Goal: Transaction & Acquisition: Purchase product/service

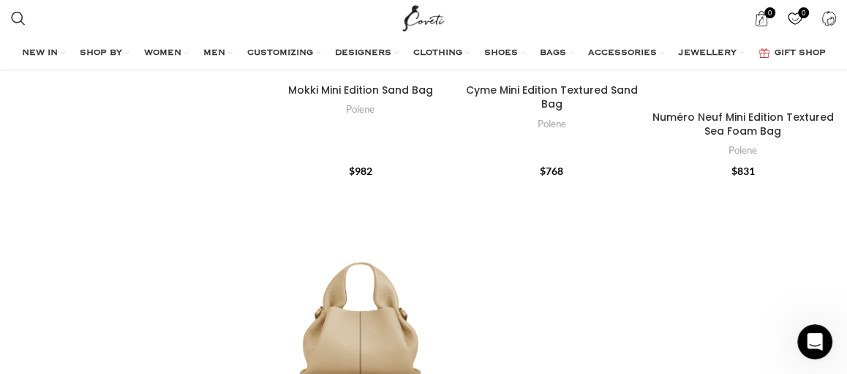
scroll to position [1859, 0]
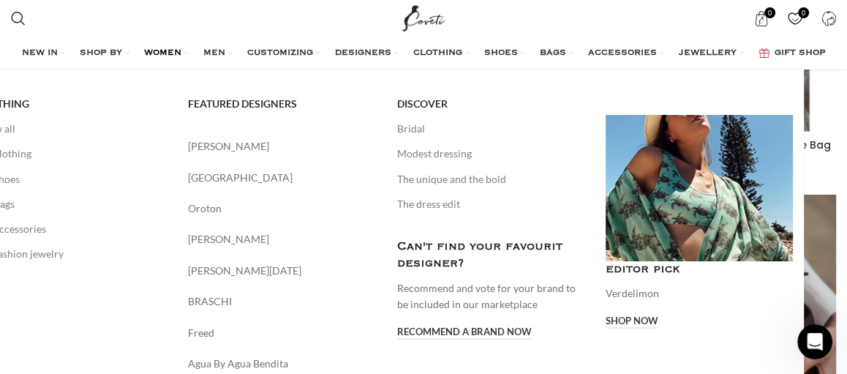
click at [181, 48] on span "WOMEN" at bounding box center [162, 54] width 37 height 12
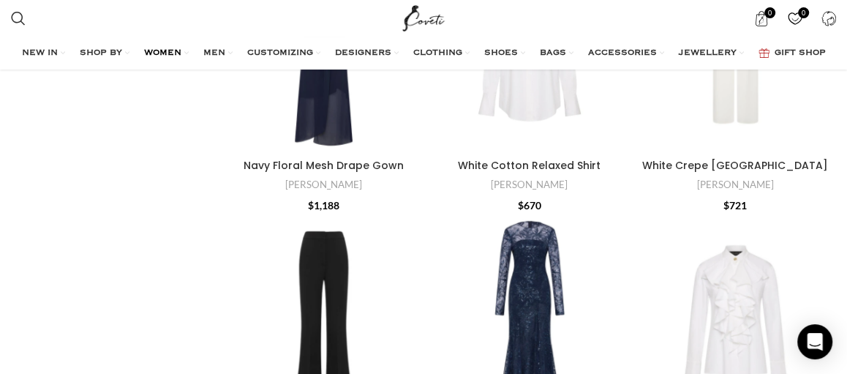
scroll to position [2789, 0]
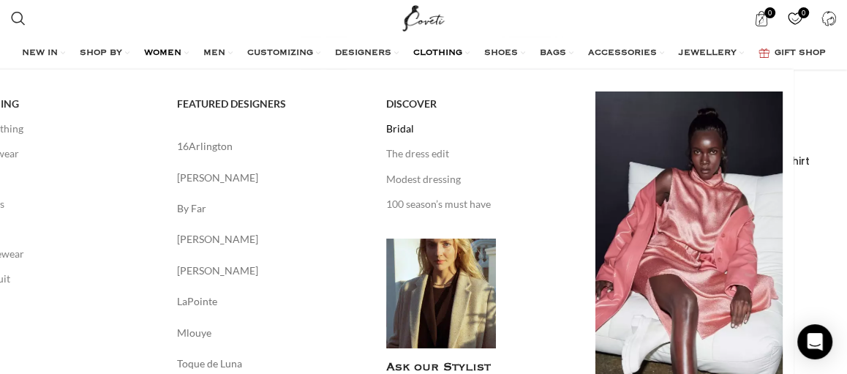
click at [456, 117] on link "Bridal" at bounding box center [479, 128] width 187 height 25
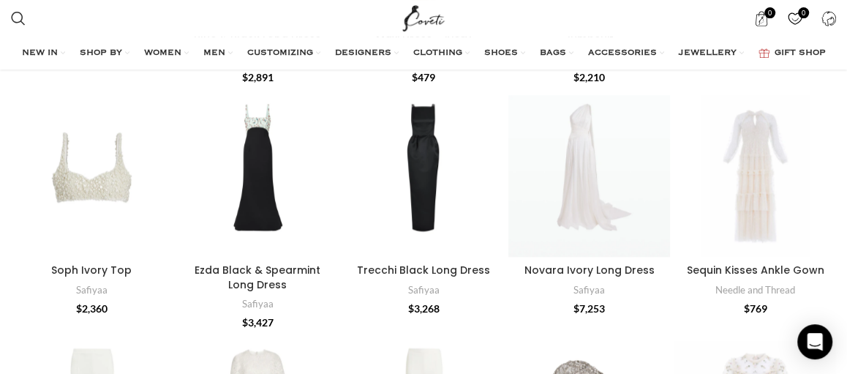
scroll to position [1072, 0]
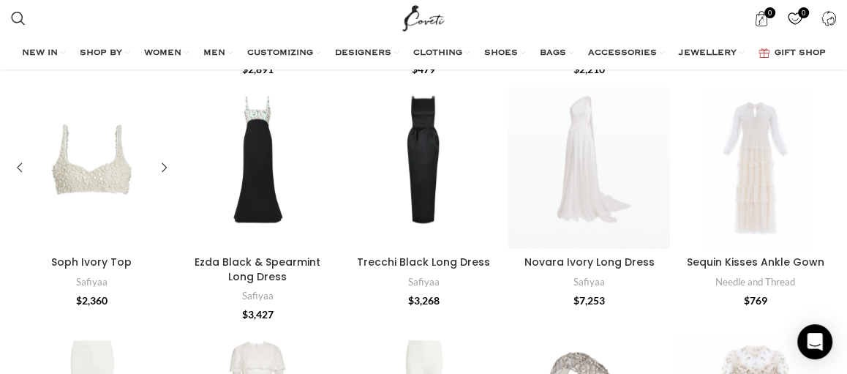
click at [112, 167] on div "Soph Ivory Top" at bounding box center [124, 168] width 32 height 162
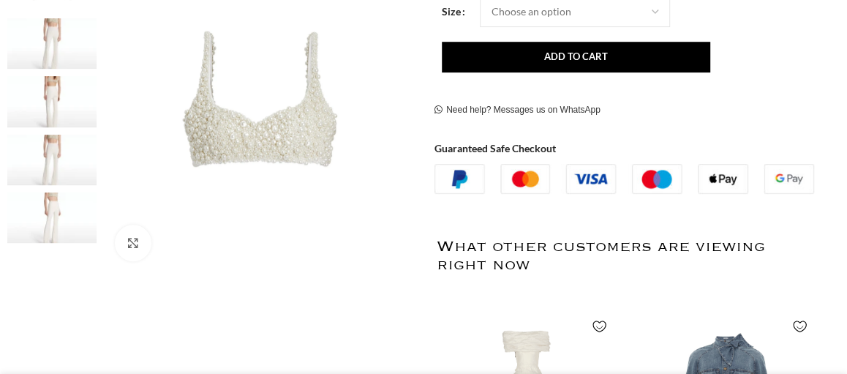
scroll to position [268, 0]
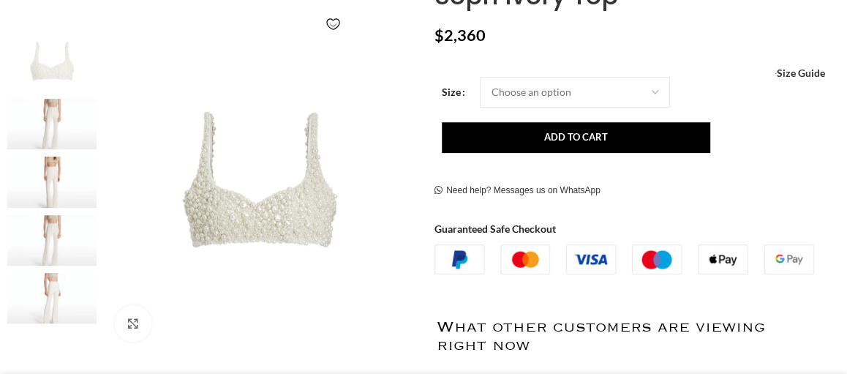
click at [44, 118] on img at bounding box center [51, 124] width 89 height 50
click at [54, 165] on img at bounding box center [51, 182] width 89 height 50
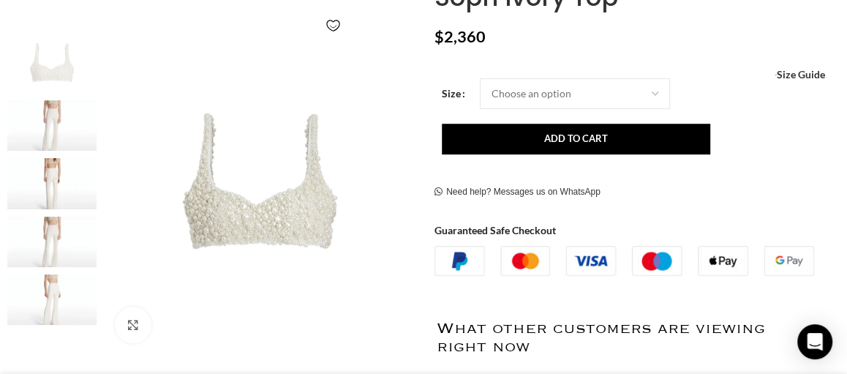
click at [52, 236] on img "4 / 5" at bounding box center [51, 241] width 89 height 50
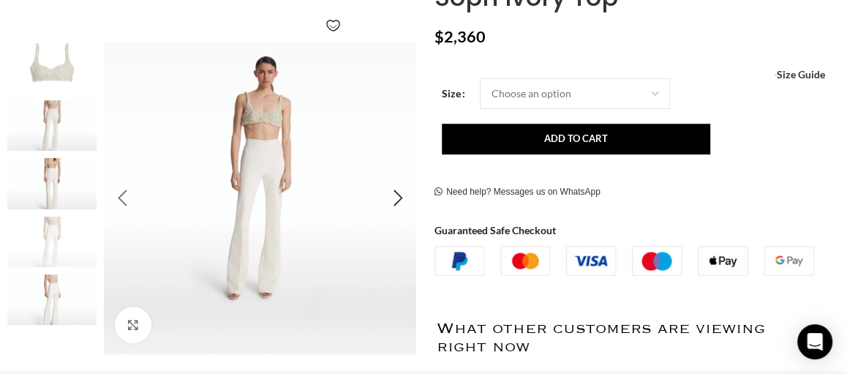
click at [125, 197] on div "Previous slide" at bounding box center [122, 198] width 37 height 37
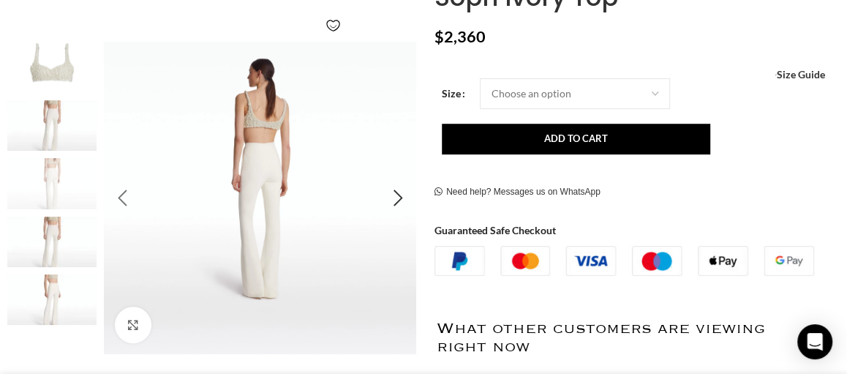
click at [125, 197] on div "Previous slide" at bounding box center [122, 198] width 37 height 37
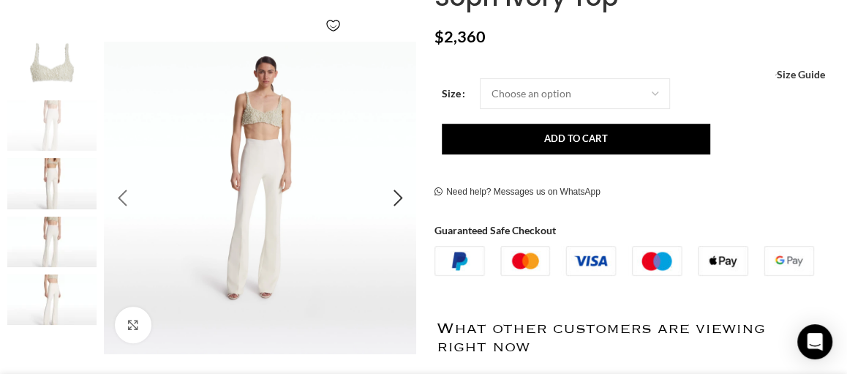
click at [125, 197] on div "Previous slide" at bounding box center [122, 198] width 37 height 37
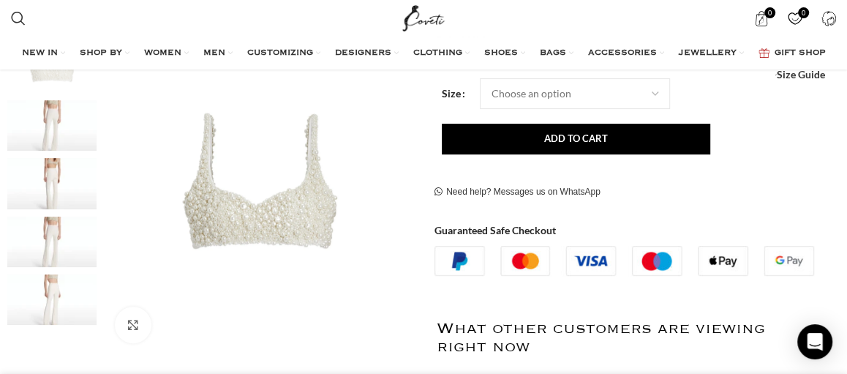
scroll to position [53, 0]
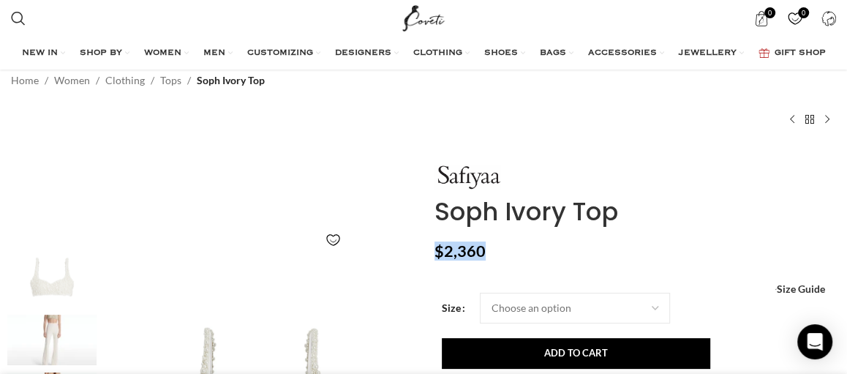
drag, startPoint x: 434, startPoint y: 251, endPoint x: 483, endPoint y: 254, distance: 49.1
click at [483, 254] on bdi "$ 2,360" at bounding box center [459, 250] width 51 height 19
copy bdi "$ 2,360"
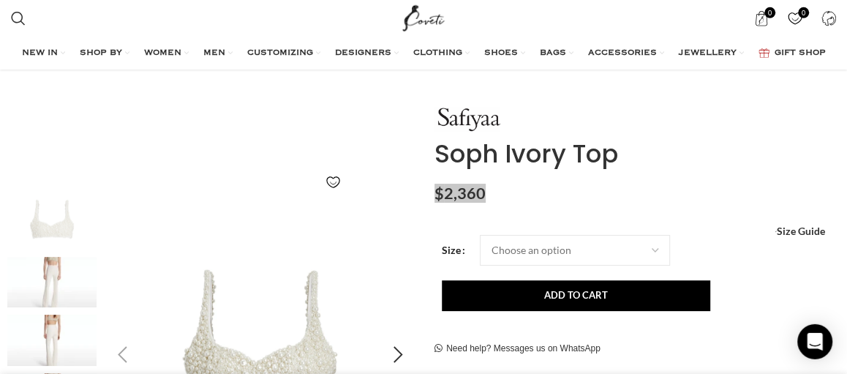
scroll to position [0, 0]
